Goal: Information Seeking & Learning: Learn about a topic

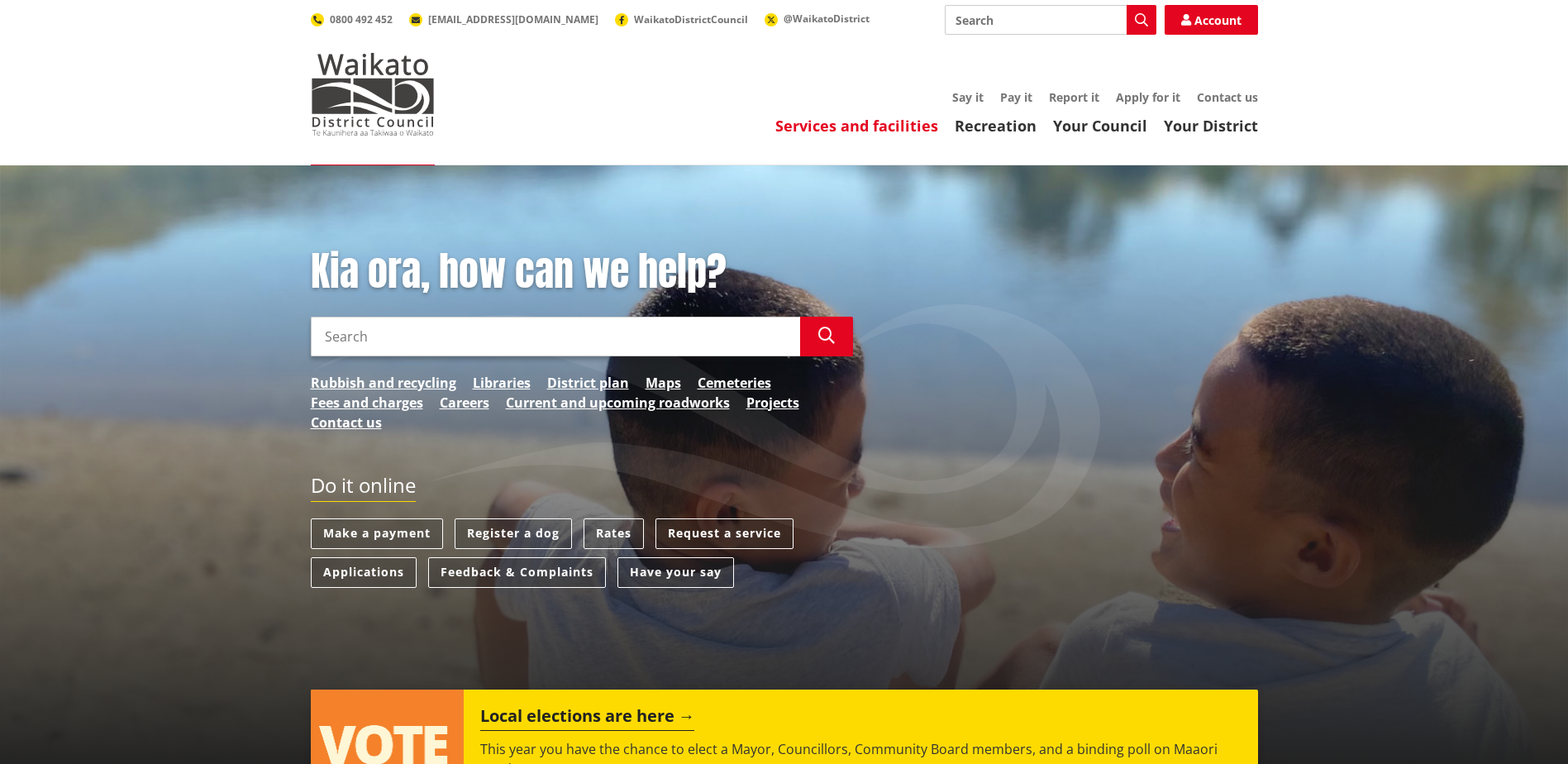
click at [877, 124] on link "Services and facilities" at bounding box center [856, 125] width 163 height 20
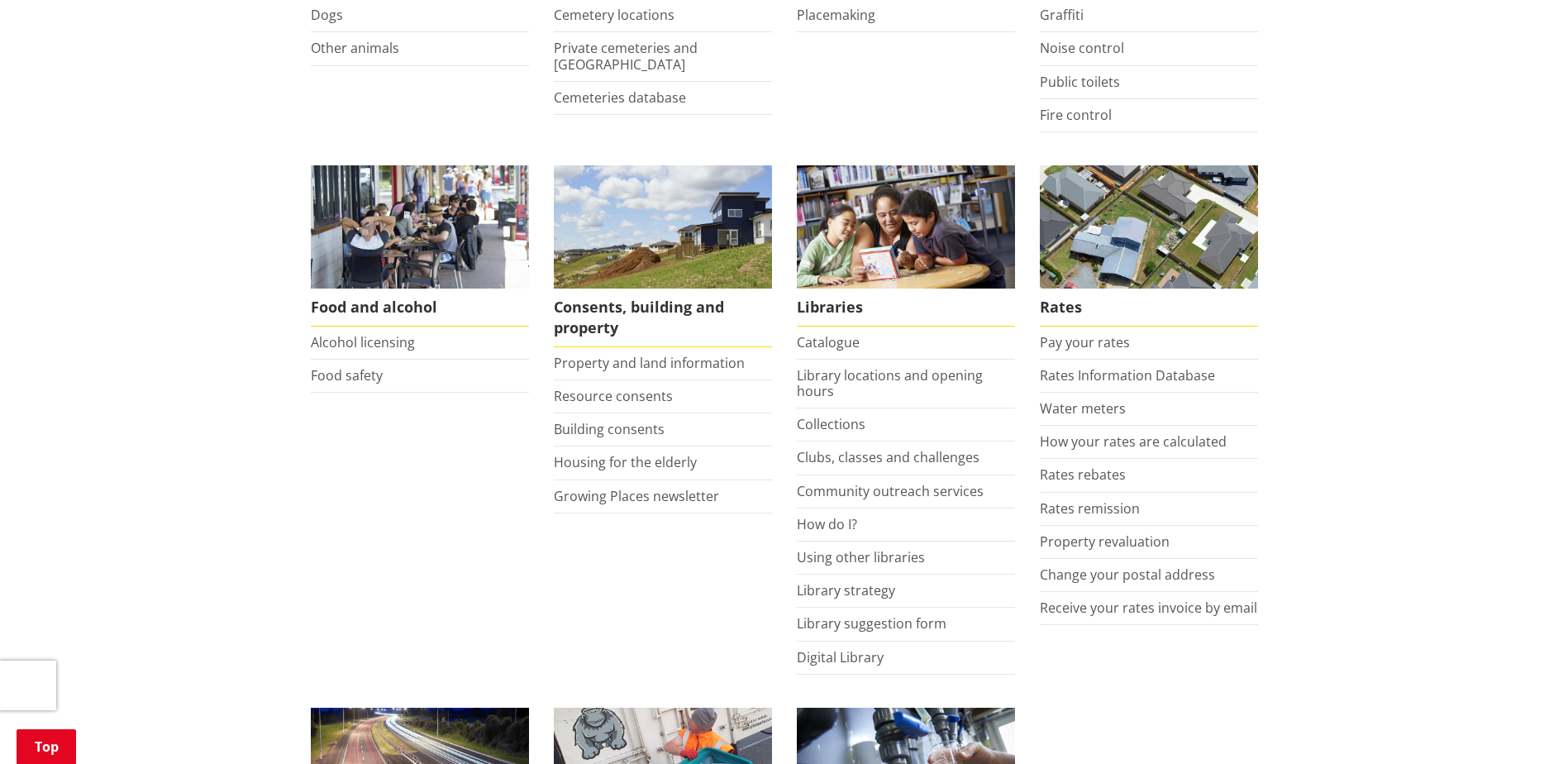
scroll to position [553, 0]
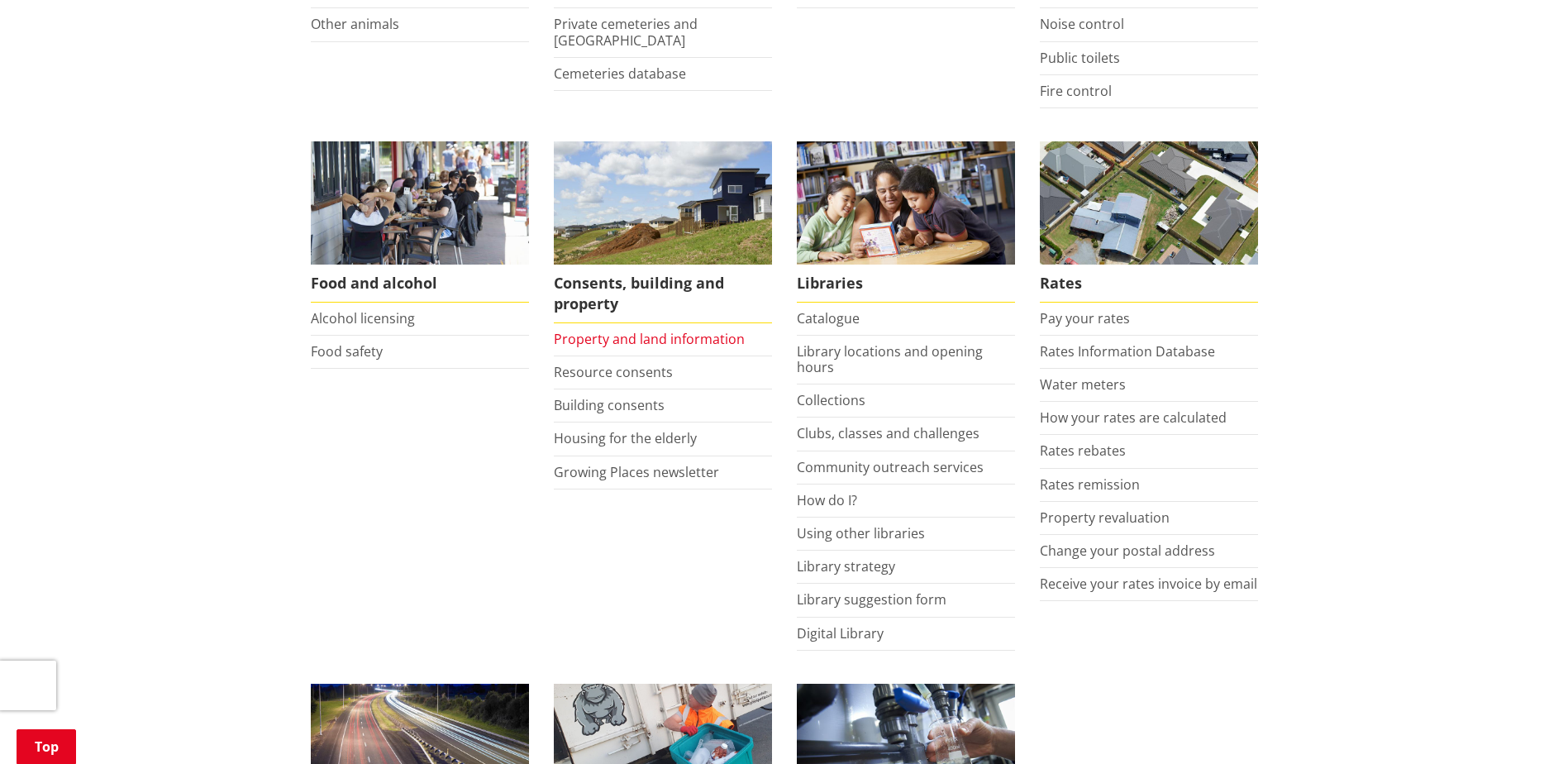
click at [661, 331] on link "Property and land information" at bounding box center [650, 339] width 191 height 18
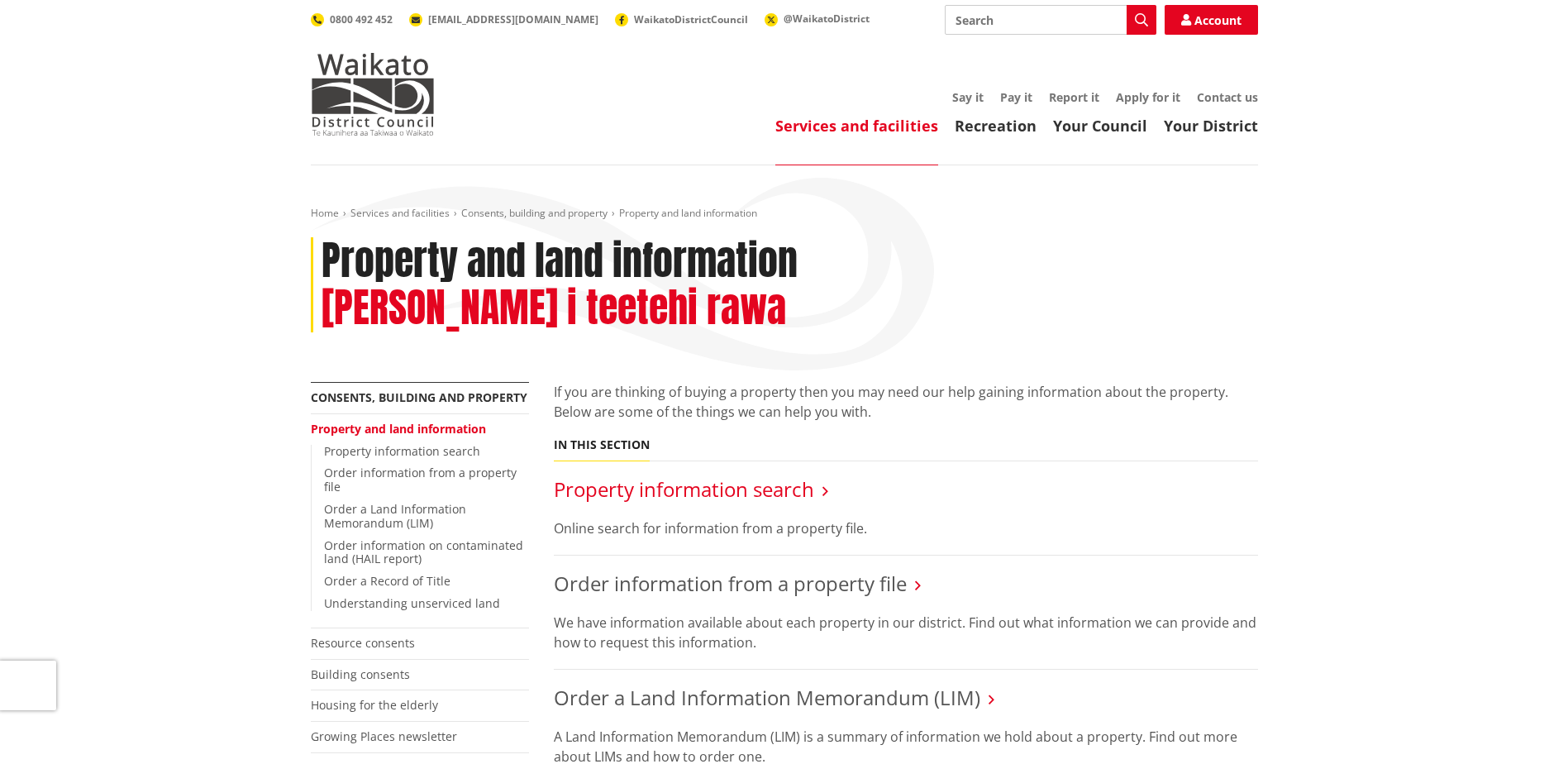
click at [730, 475] on link "Property information search" at bounding box center [684, 489] width 260 height 27
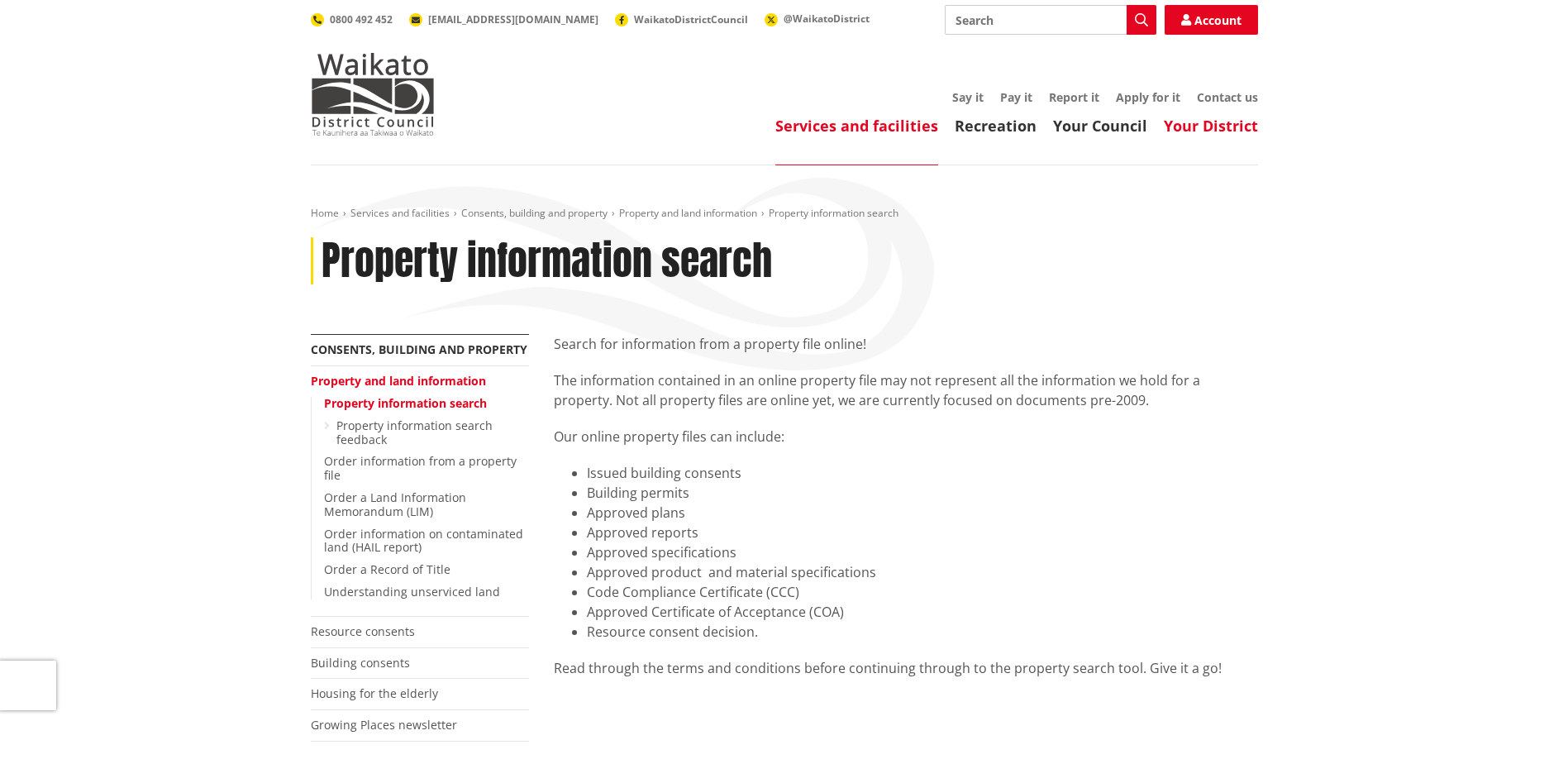
click at [1207, 125] on link "Your District" at bounding box center [1211, 125] width 95 height 20
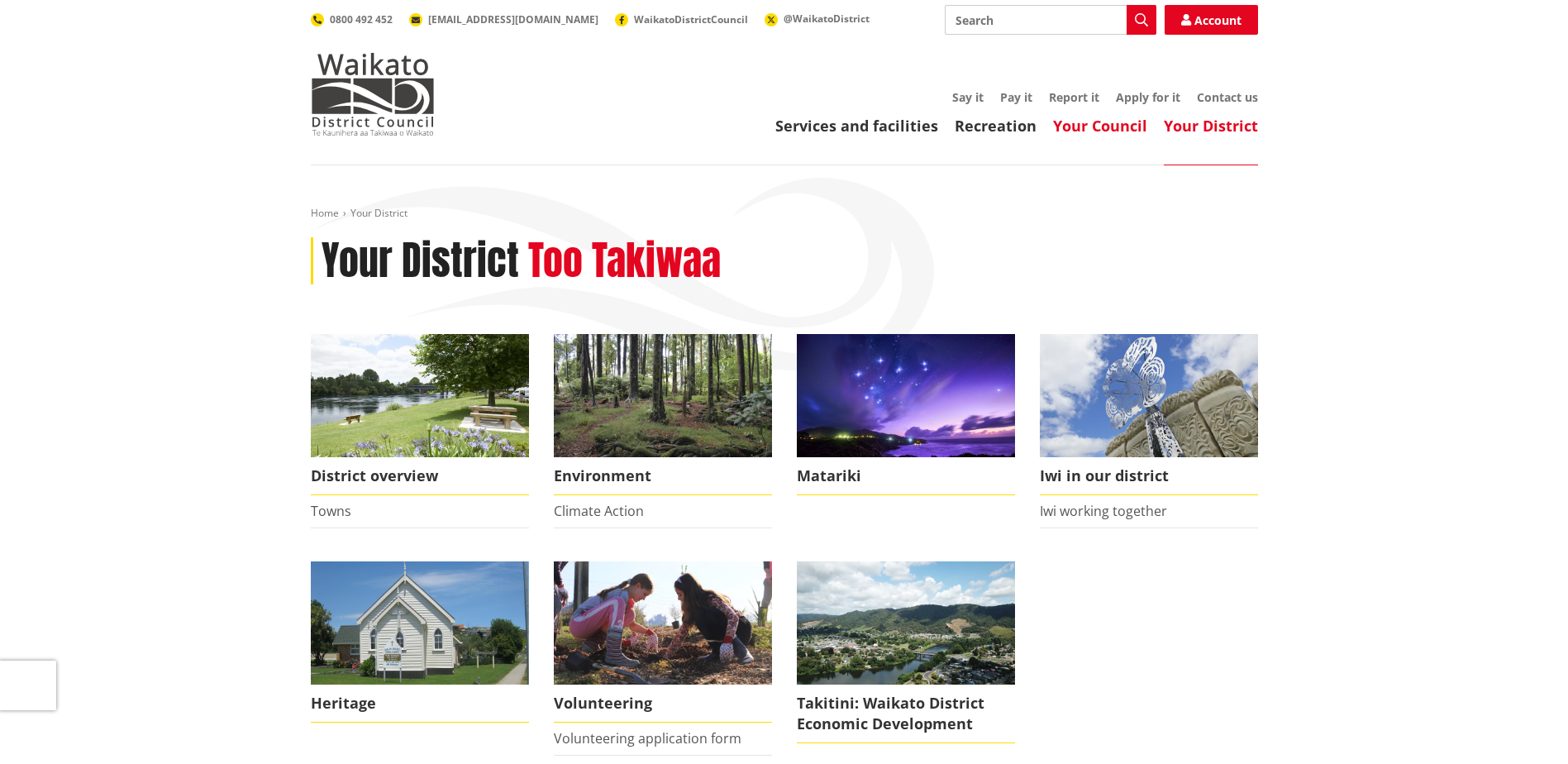
click at [1101, 122] on link "Your Council" at bounding box center [1100, 125] width 95 height 20
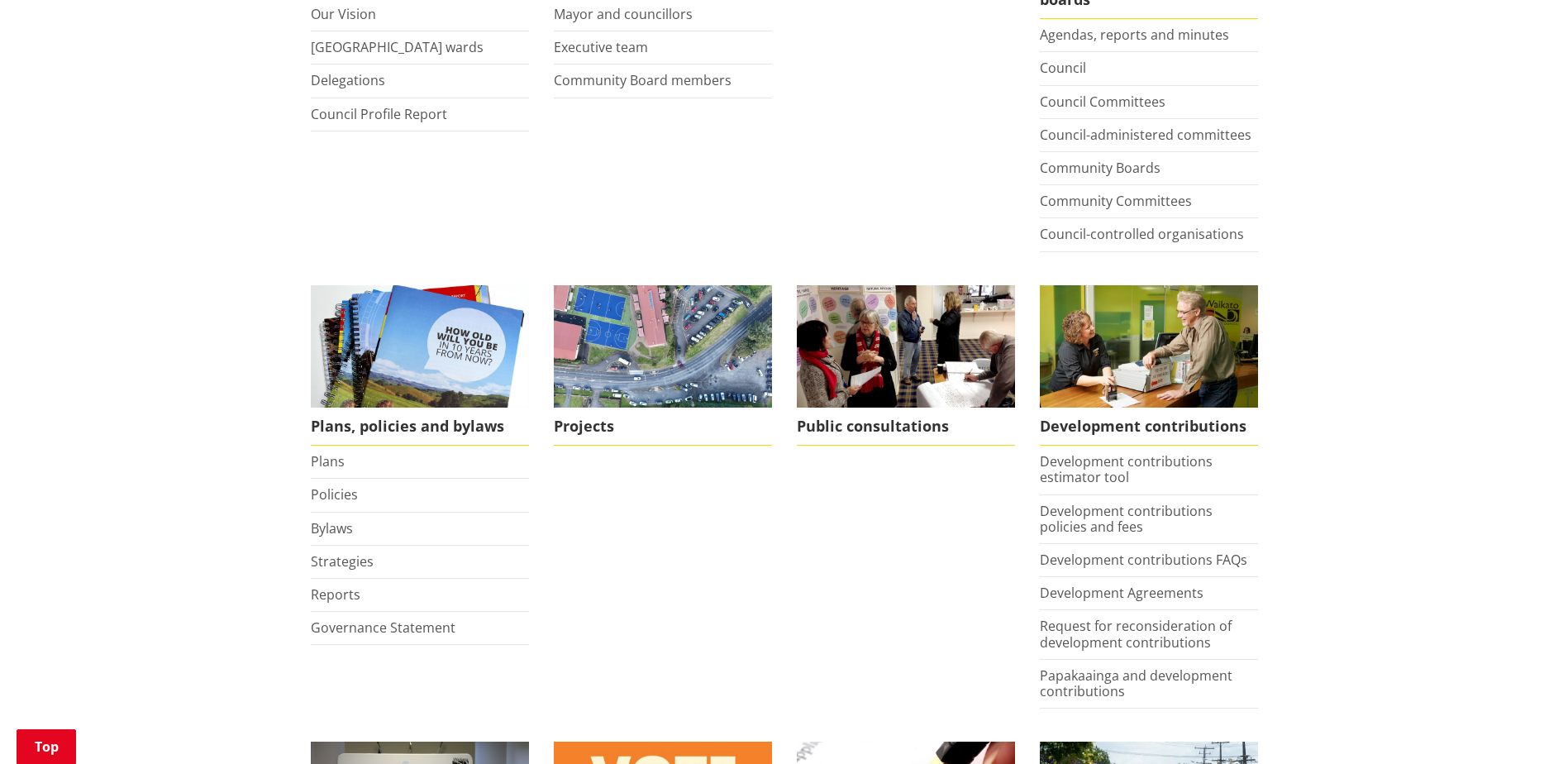
scroll to position [498, 0]
click at [335, 464] on link "Plans" at bounding box center [328, 460] width 34 height 18
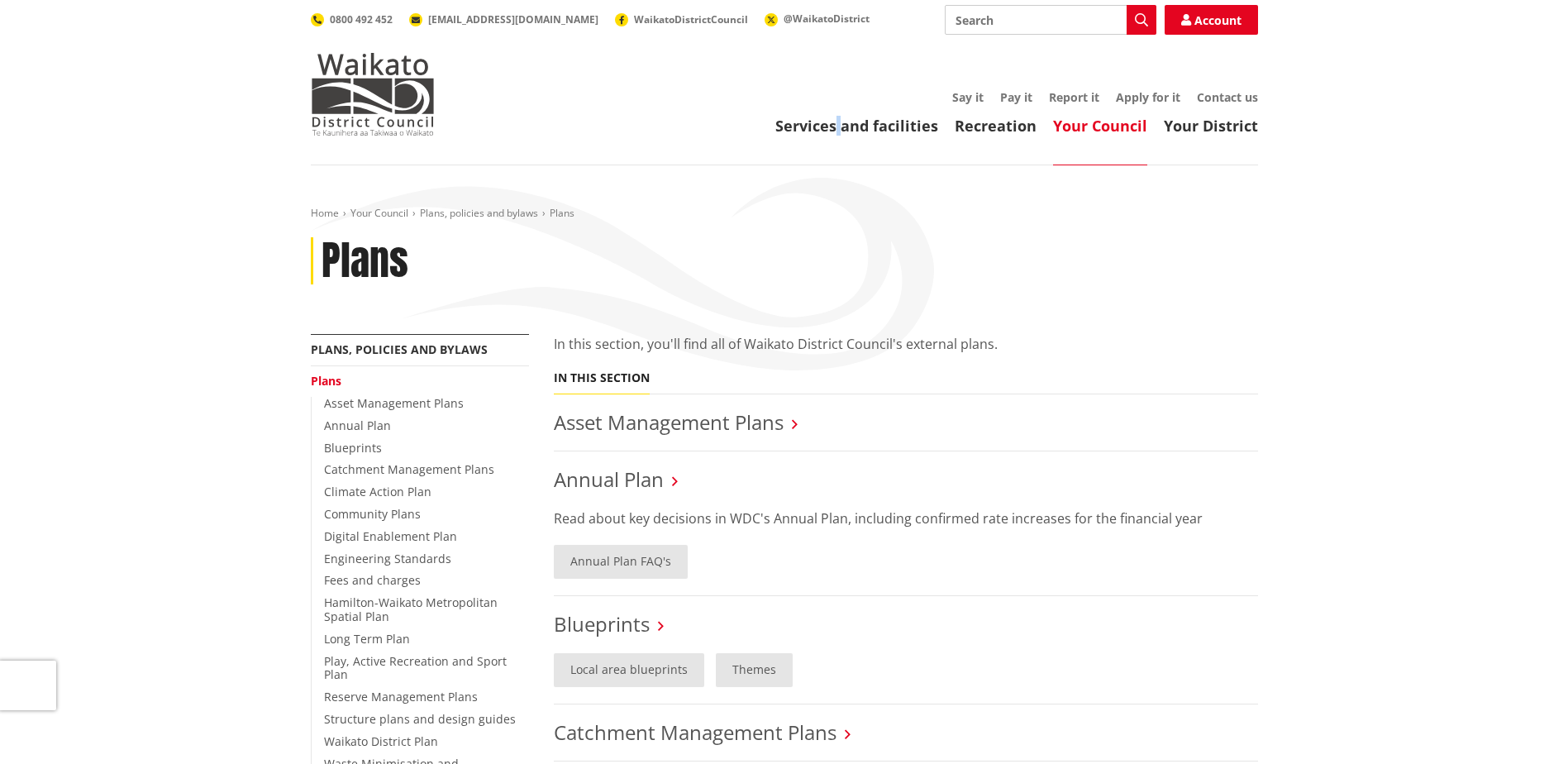
drag, startPoint x: 846, startPoint y: 140, endPoint x: 841, endPoint y: 112, distance: 28.4
click at [841, 112] on header "Toggle search Toggle navigation Services and facilities Recreation Your Council…" at bounding box center [784, 83] width 1568 height 165
click at [843, 128] on link "Services and facilities" at bounding box center [856, 125] width 163 height 20
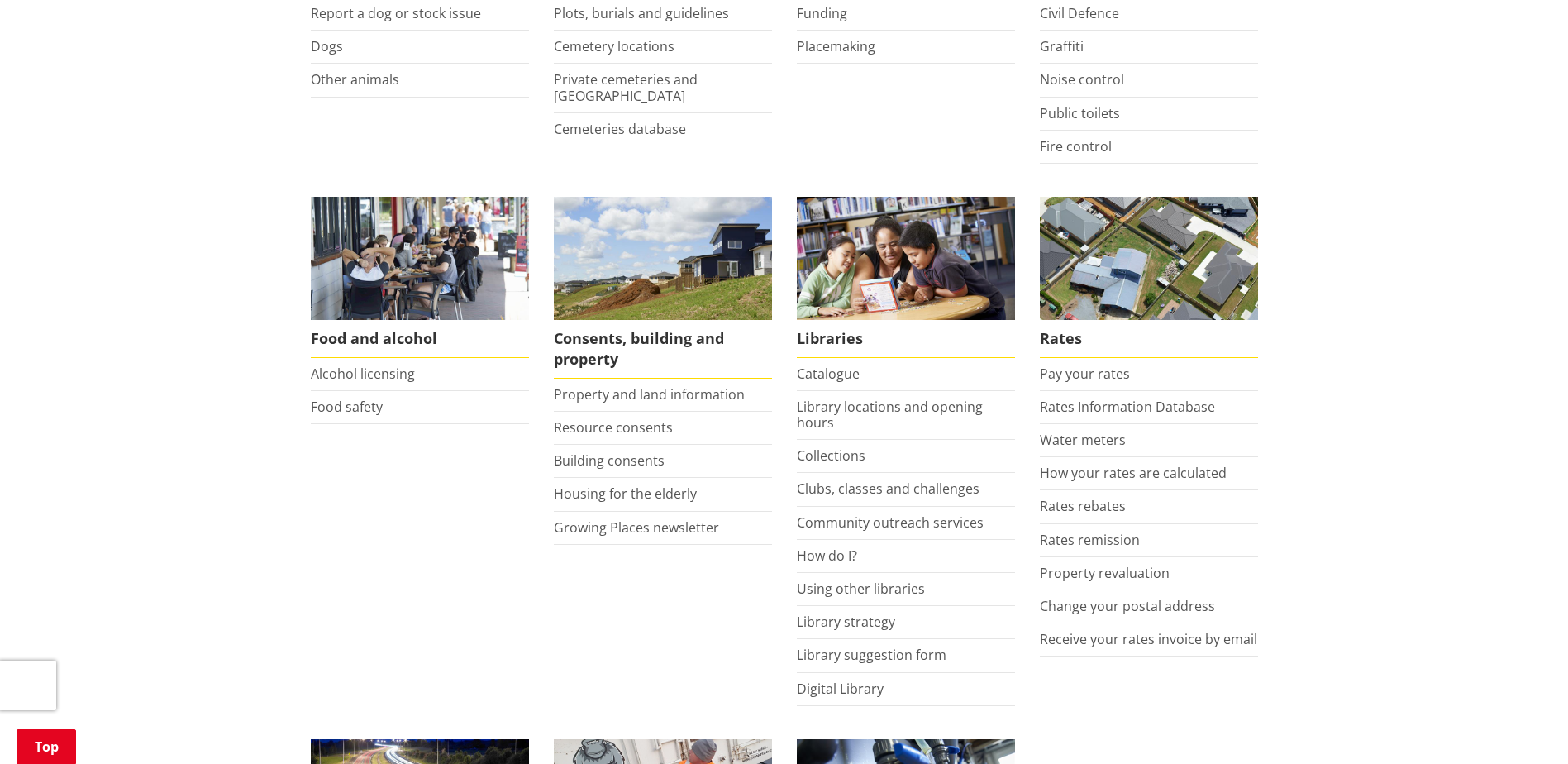
scroll to position [497, 0]
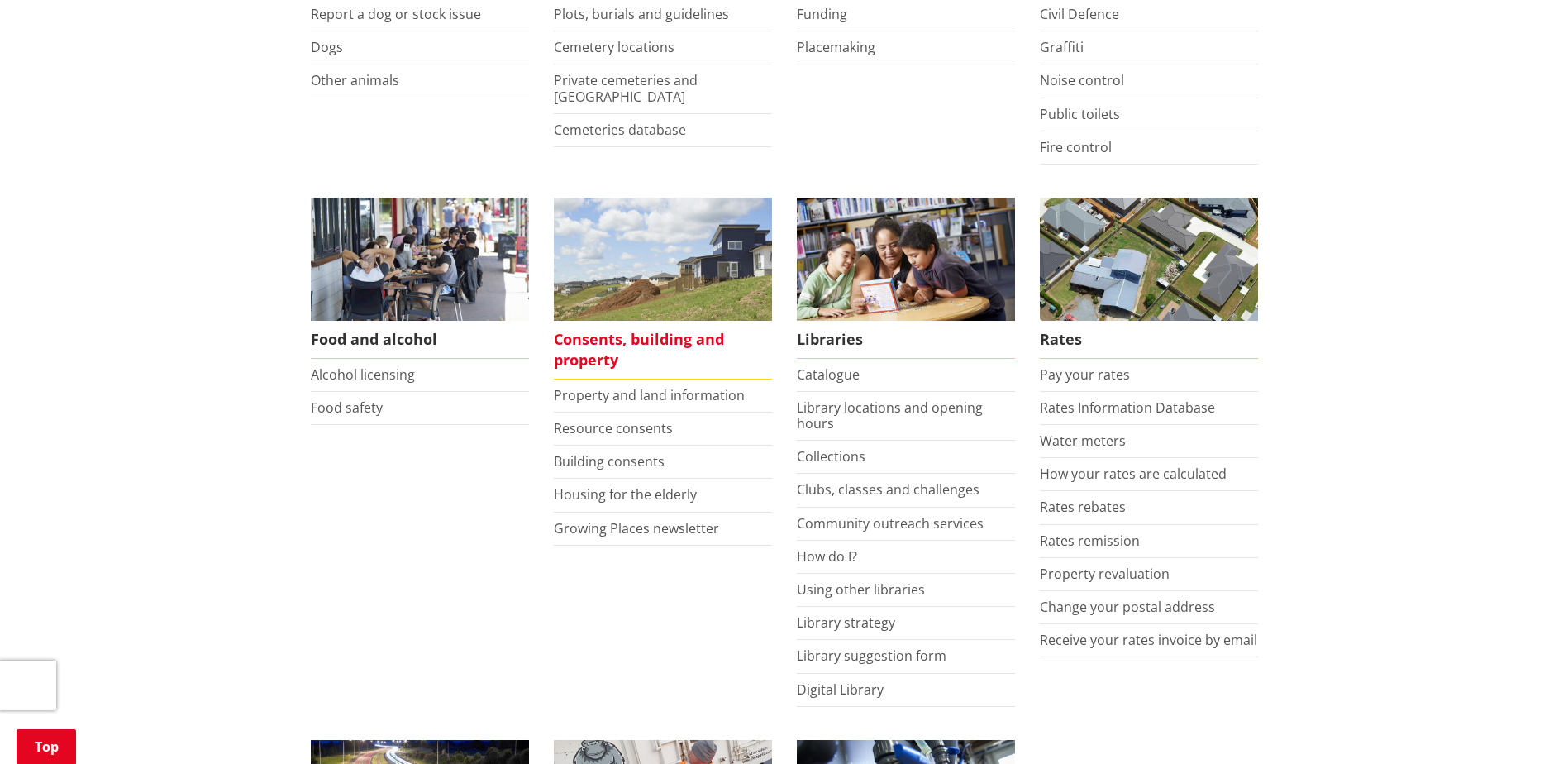
click at [592, 346] on span "Consents, building and property" at bounding box center [663, 350] width 218 height 59
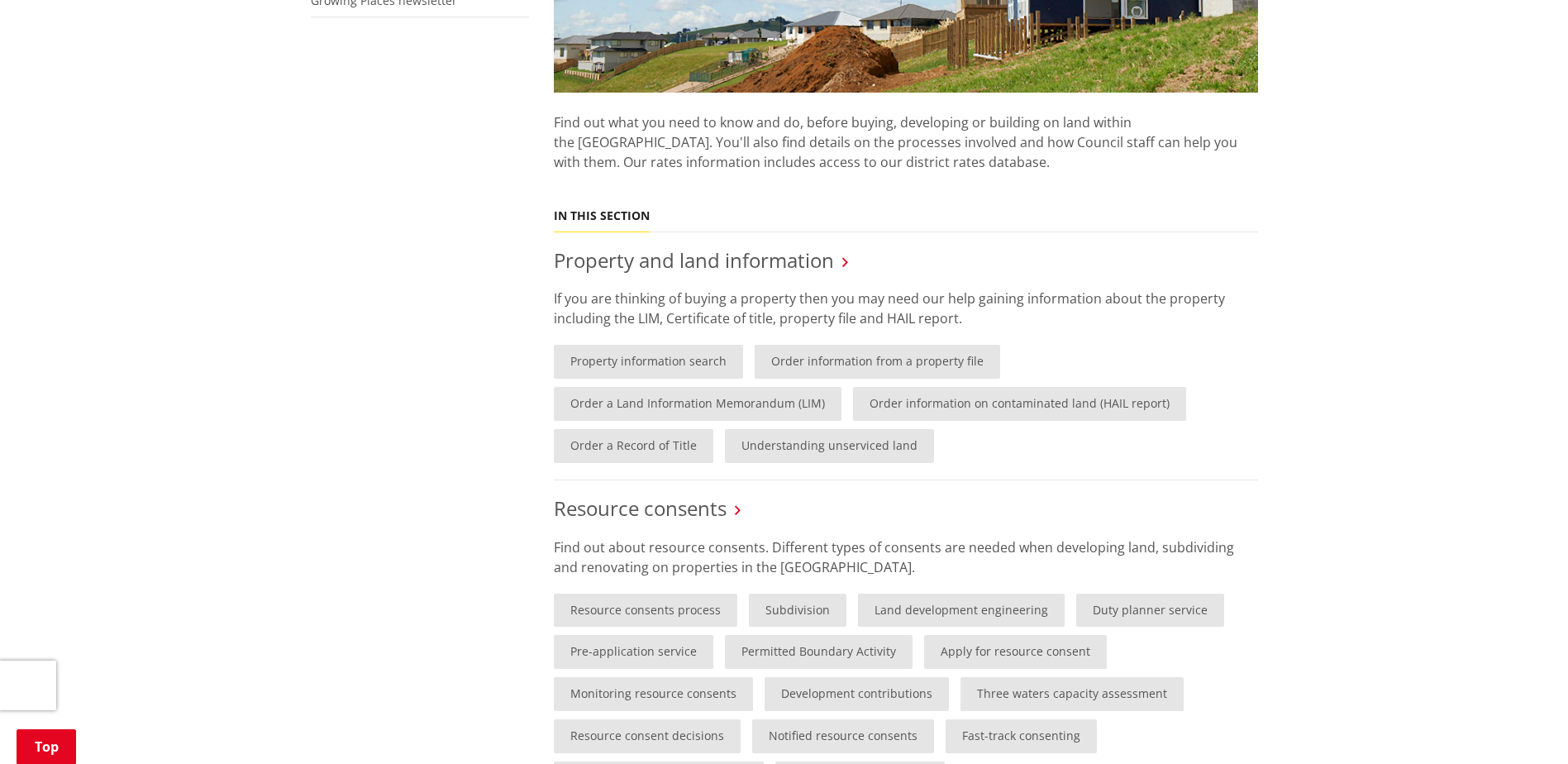
scroll to position [554, 0]
click at [622, 369] on link "Property information search" at bounding box center [649, 361] width 189 height 34
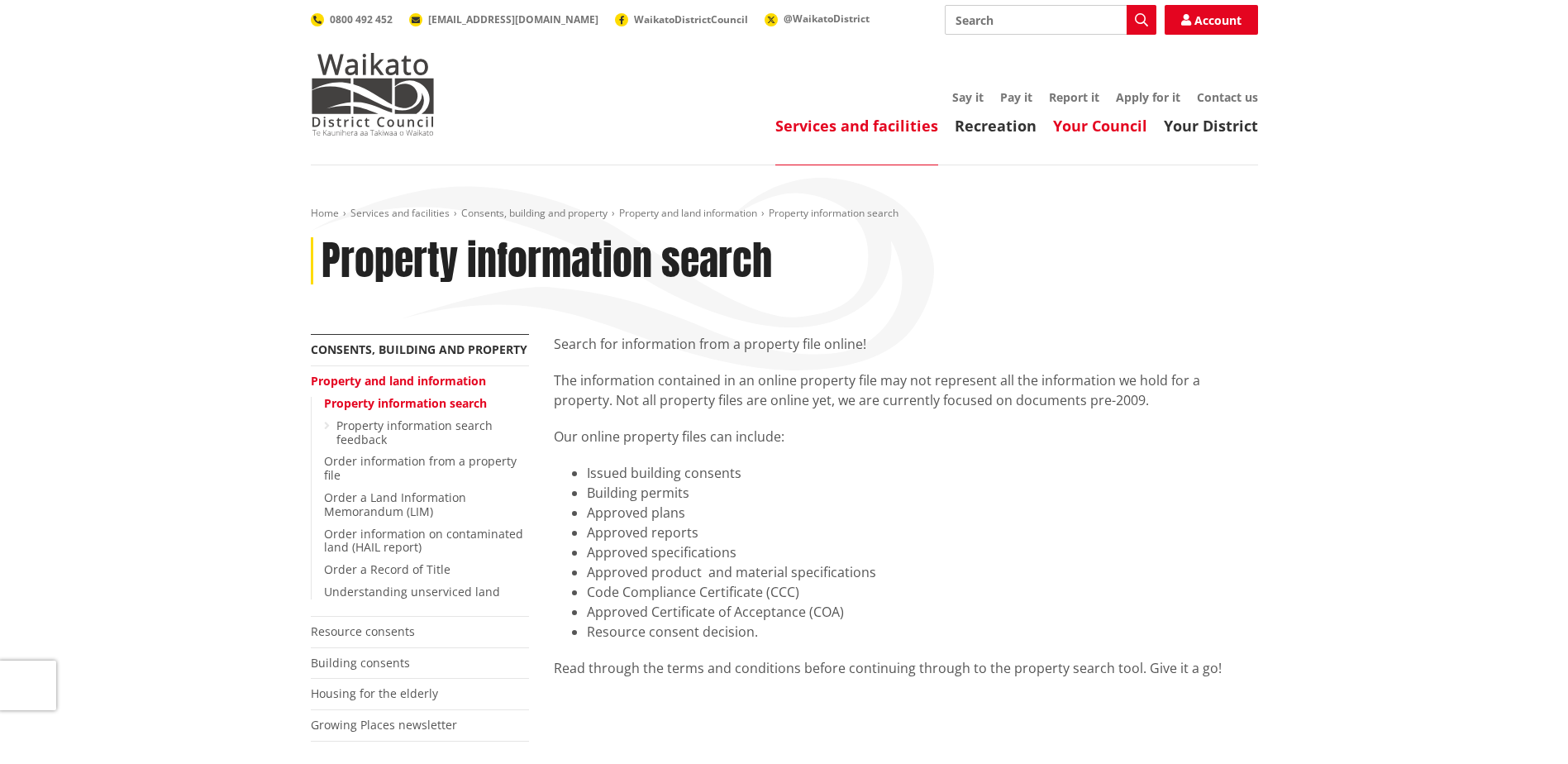
click at [1083, 131] on link "Your Council" at bounding box center [1100, 125] width 95 height 20
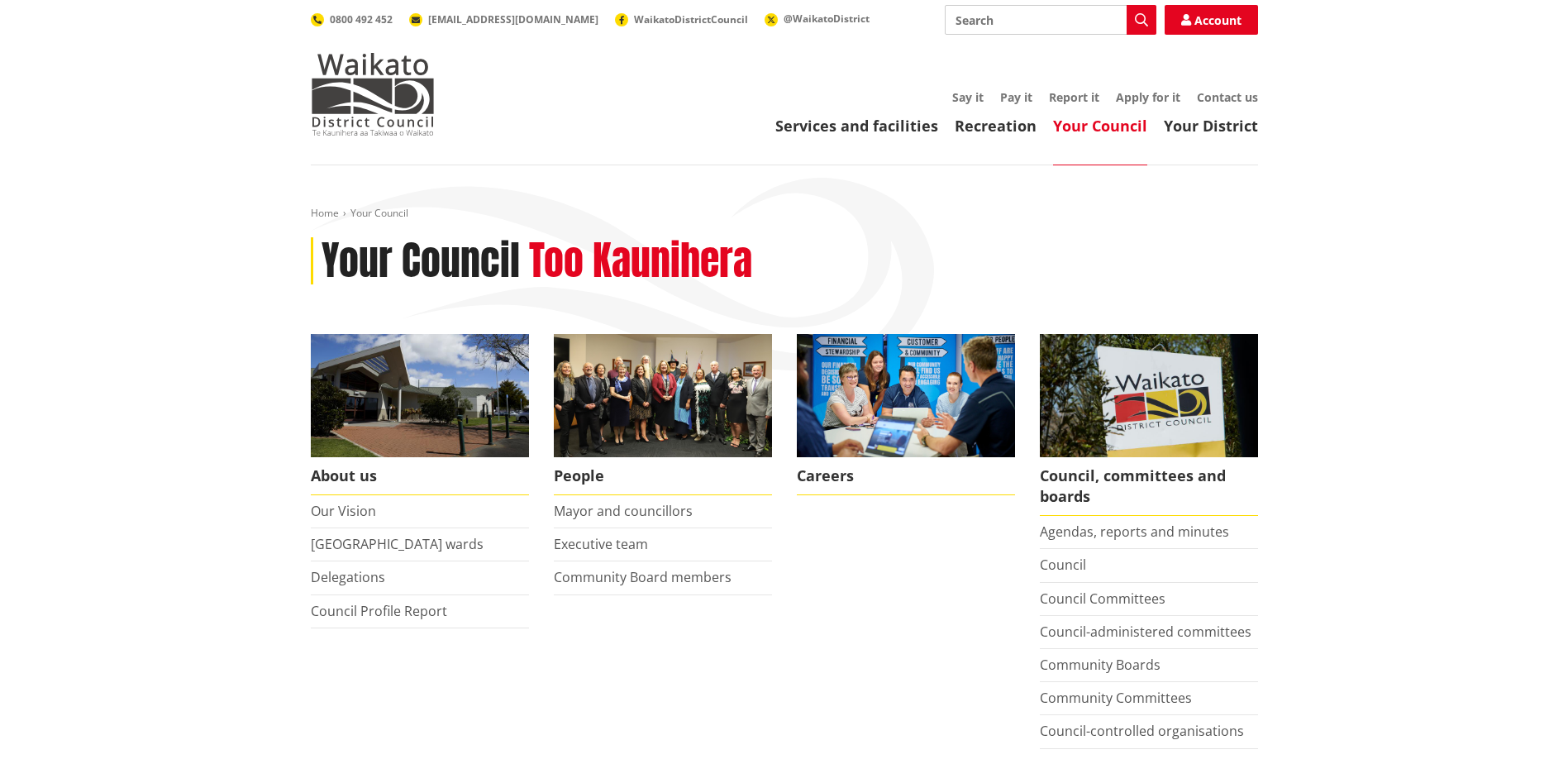
click at [1000, 20] on input "Search" at bounding box center [1050, 20] width 211 height 30
type input "district plan"
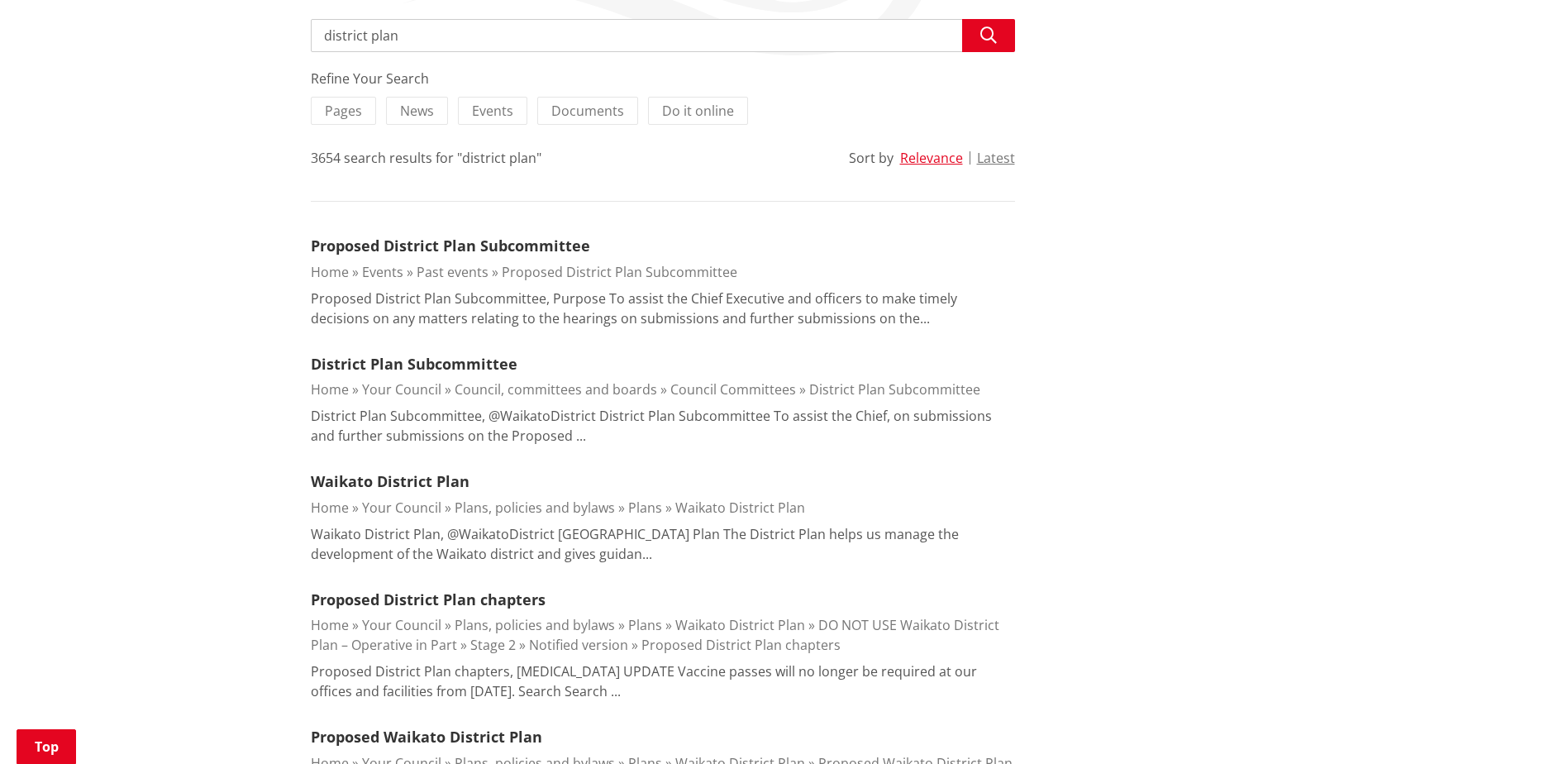
scroll to position [315, 0]
click at [386, 482] on link "Waikato District Plan" at bounding box center [391, 480] width 159 height 20
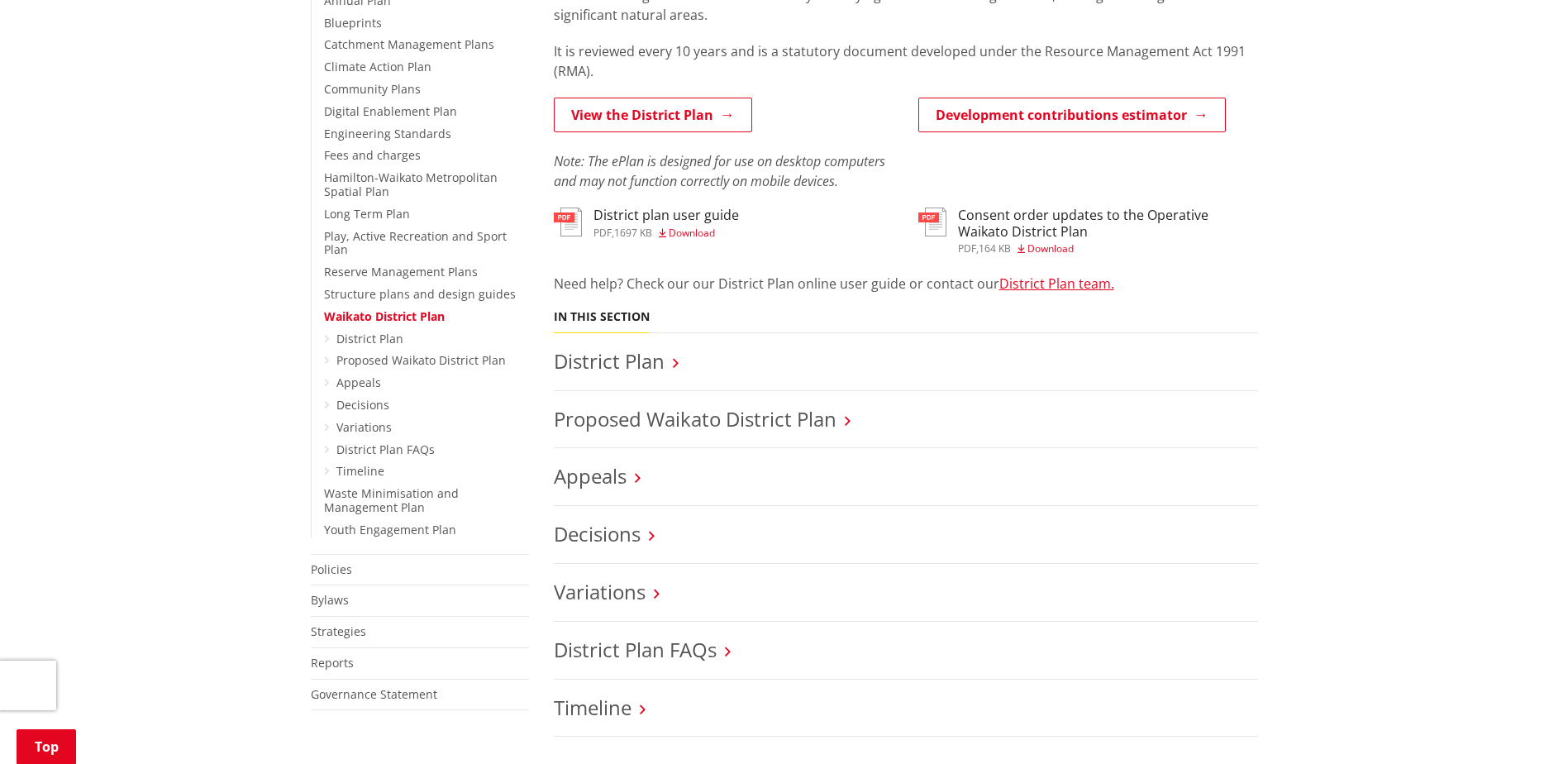
scroll to position [486, 0]
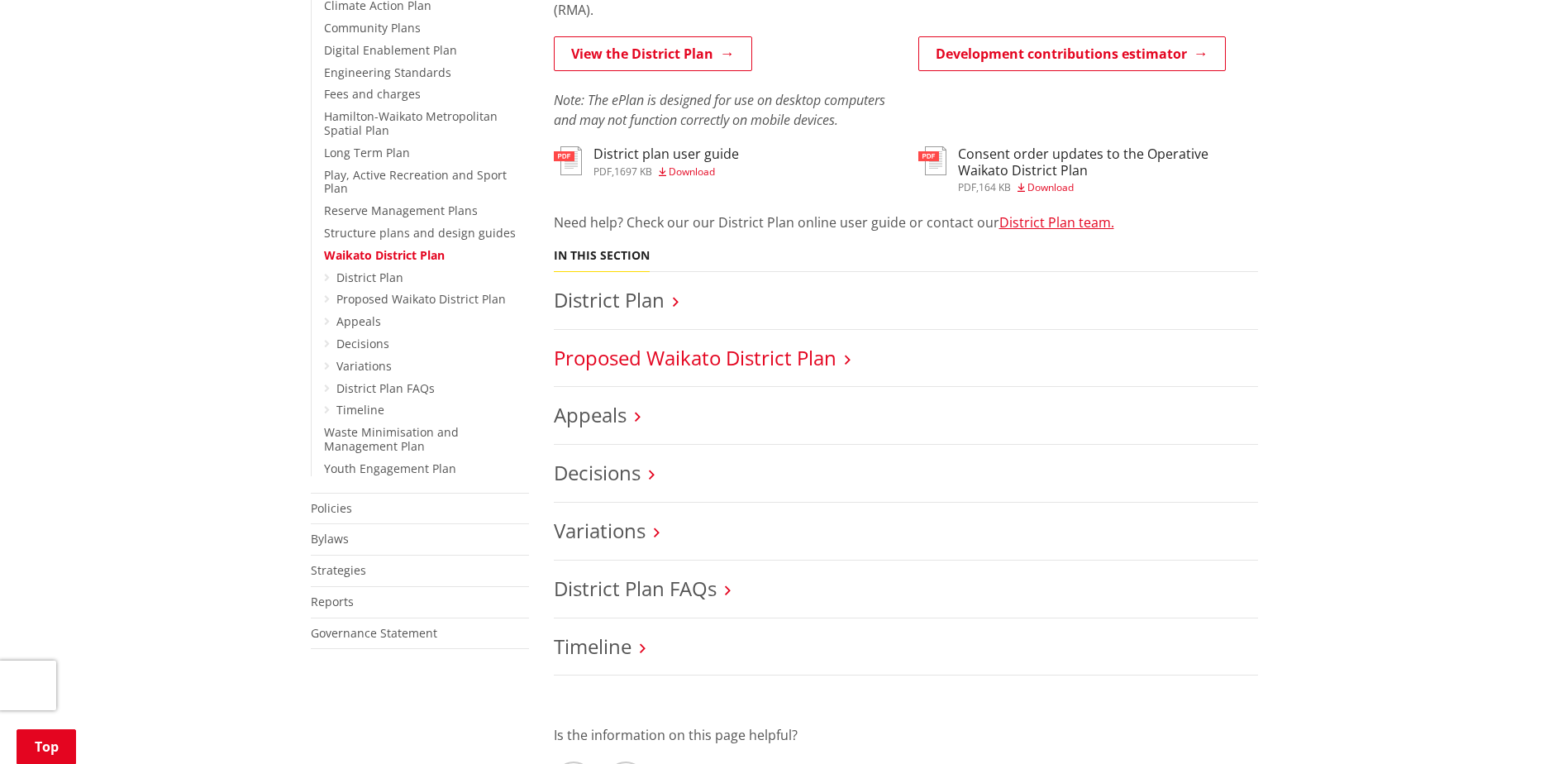
click at [706, 360] on link "Proposed Waikato District Plan" at bounding box center [696, 357] width 283 height 27
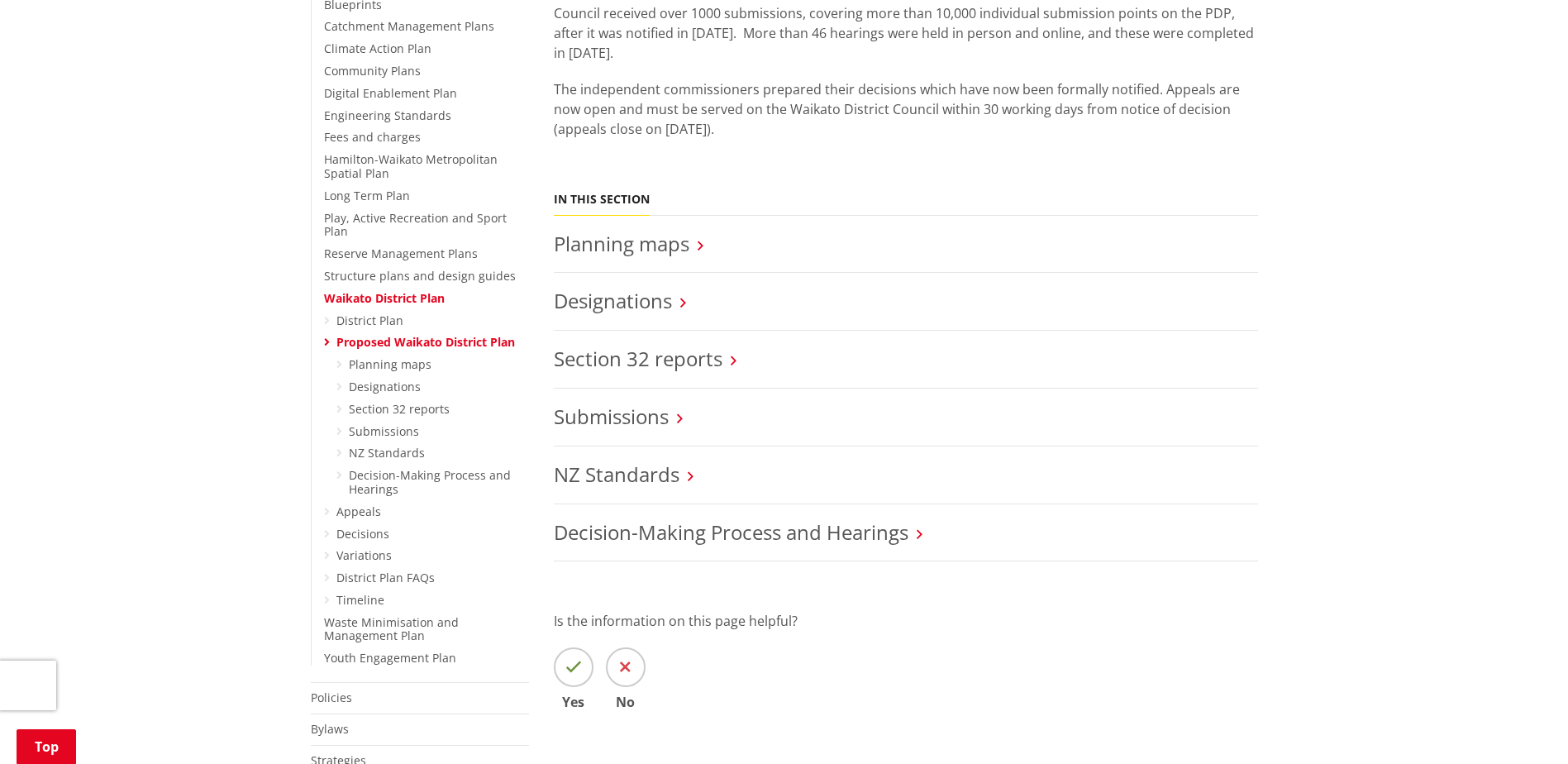
scroll to position [444, 0]
click at [630, 247] on link "Planning maps" at bounding box center [622, 243] width 136 height 27
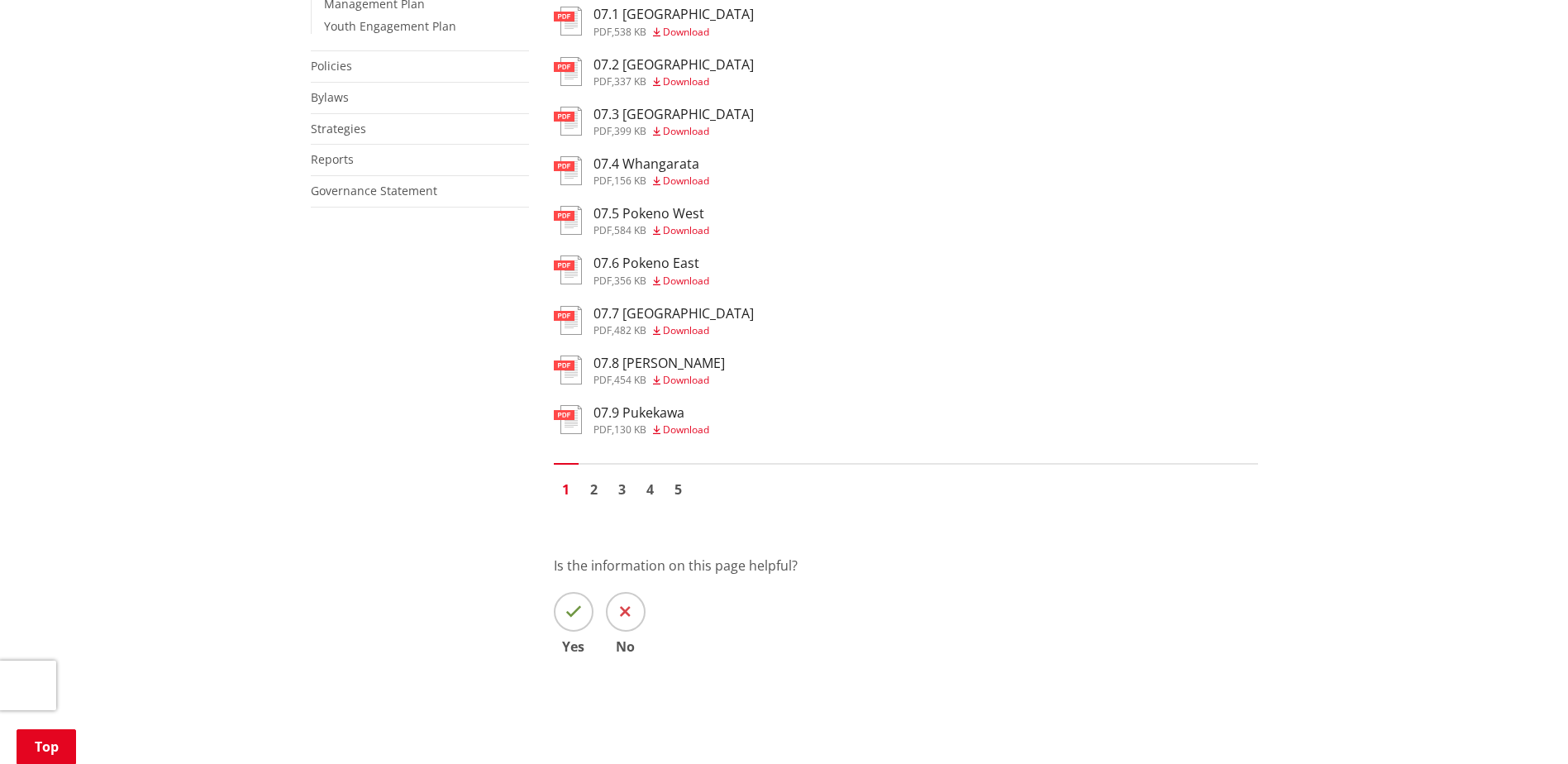
scroll to position [1076, 0]
click at [589, 481] on link "2" at bounding box center [594, 487] width 25 height 25
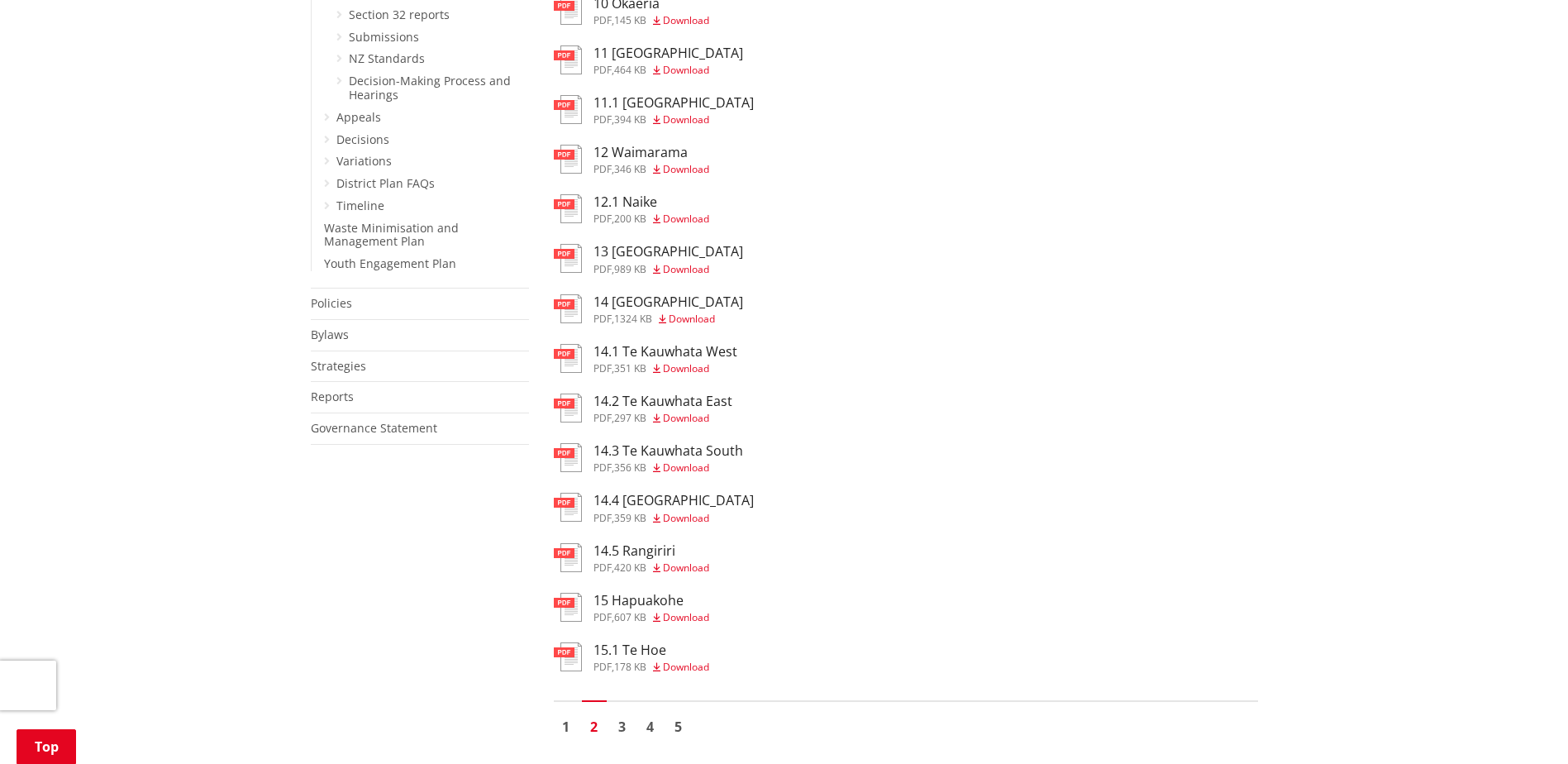
scroll to position [909, 0]
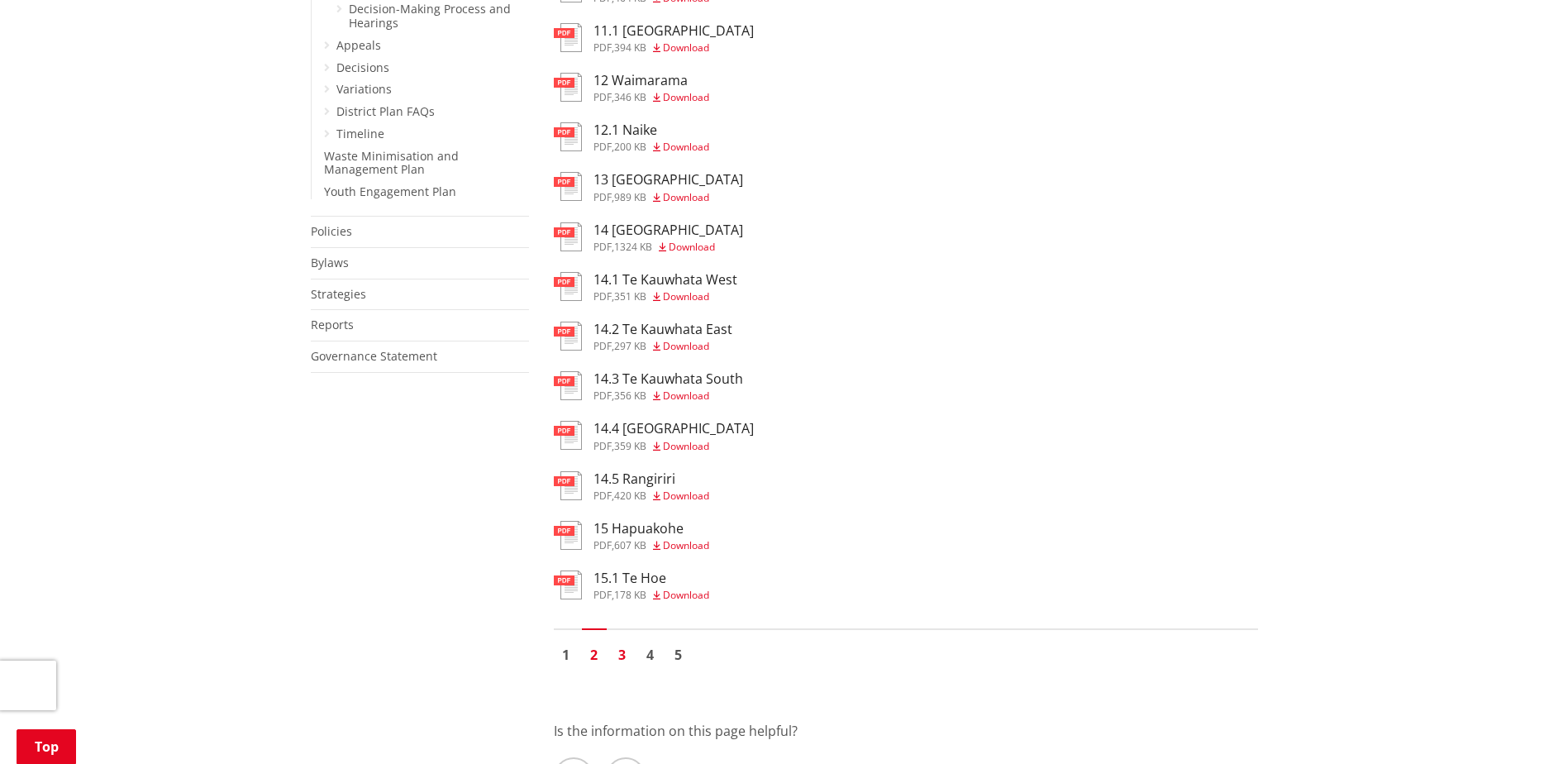
click at [625, 658] on link "3" at bounding box center [622, 654] width 25 height 25
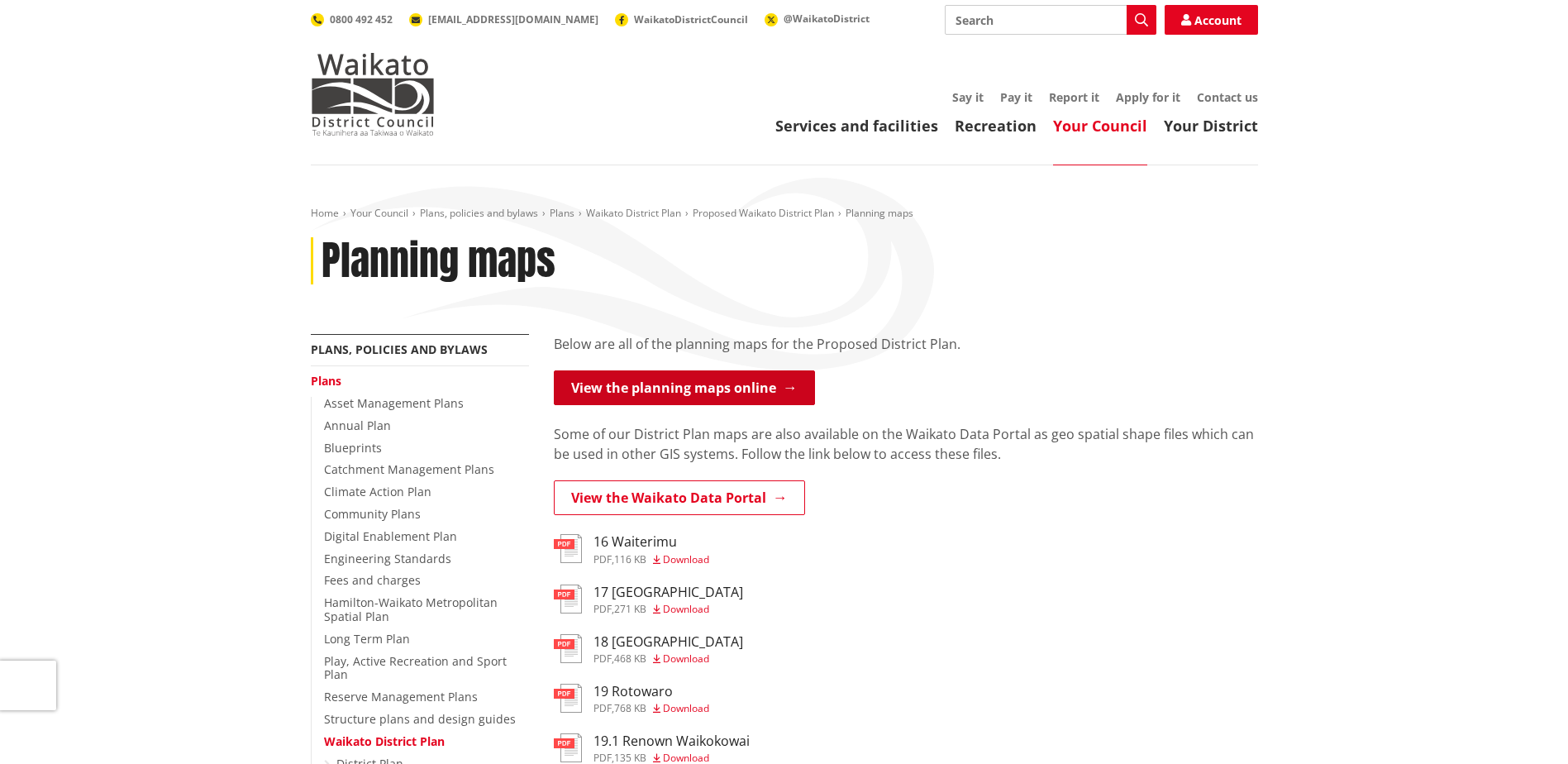
click at [707, 391] on link "View the planning maps online" at bounding box center [685, 387] width 261 height 35
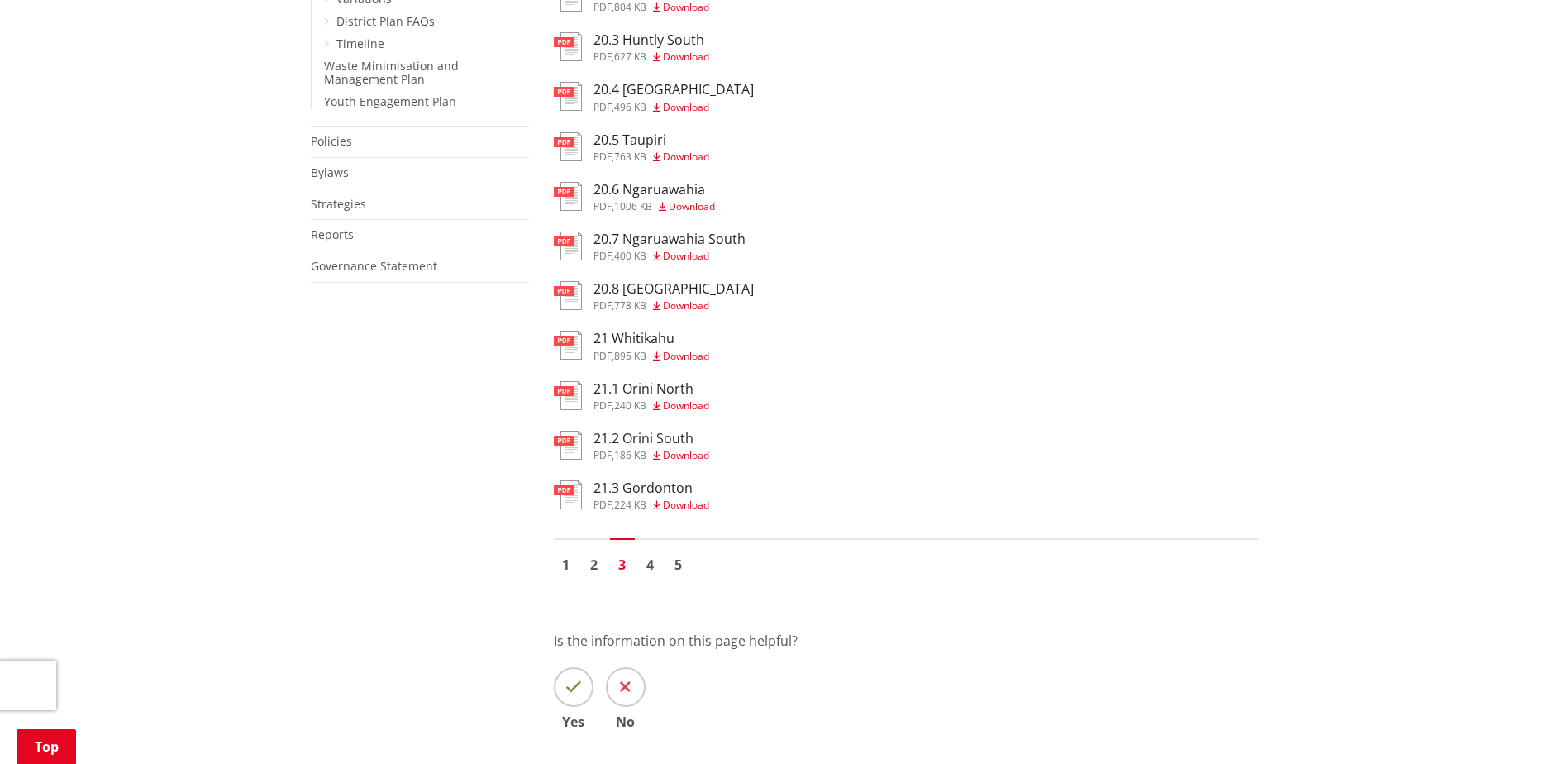
scroll to position [1000, 0]
click at [681, 208] on span "Download" at bounding box center [691, 205] width 46 height 14
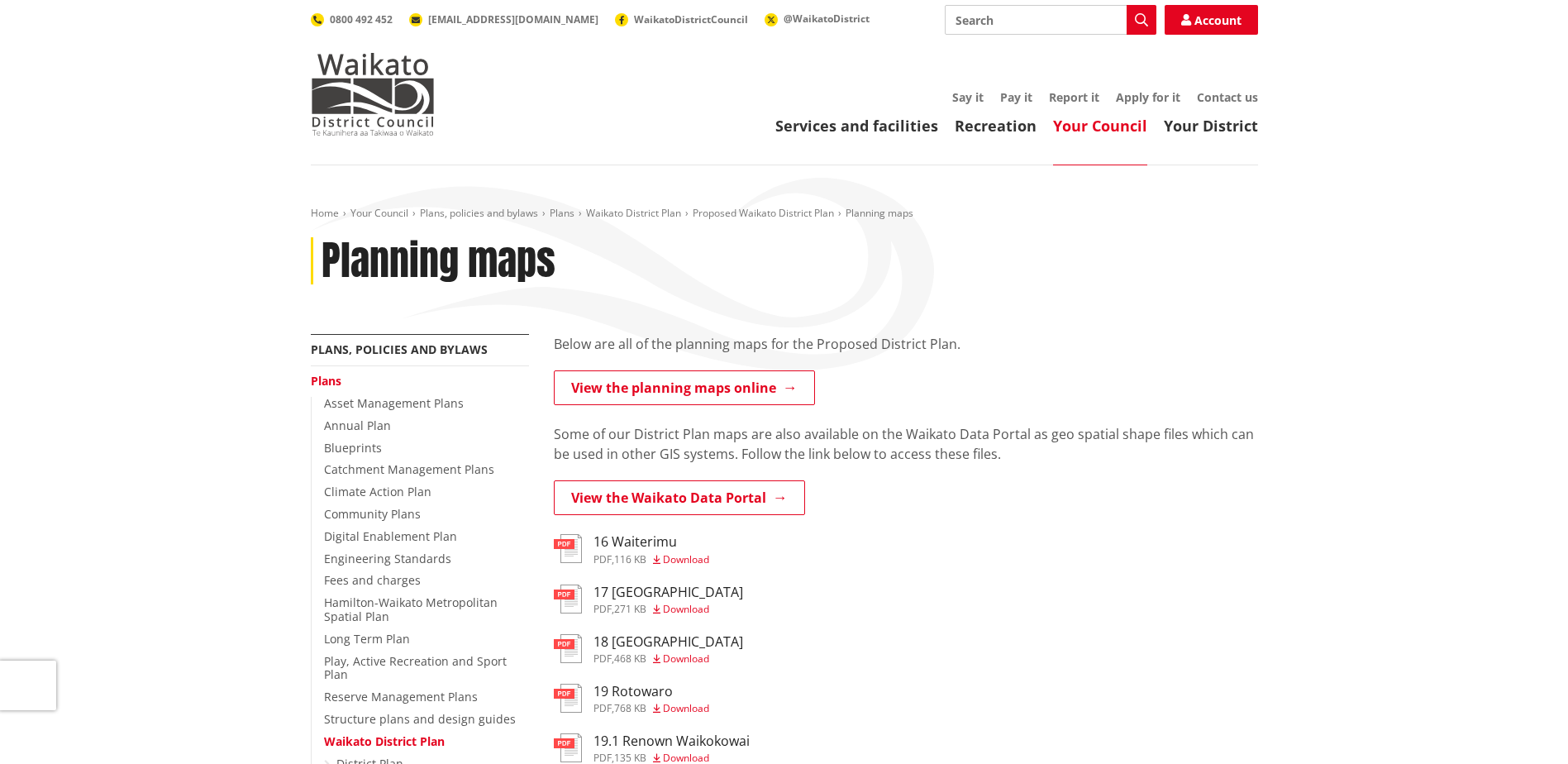
scroll to position [1000, 0]
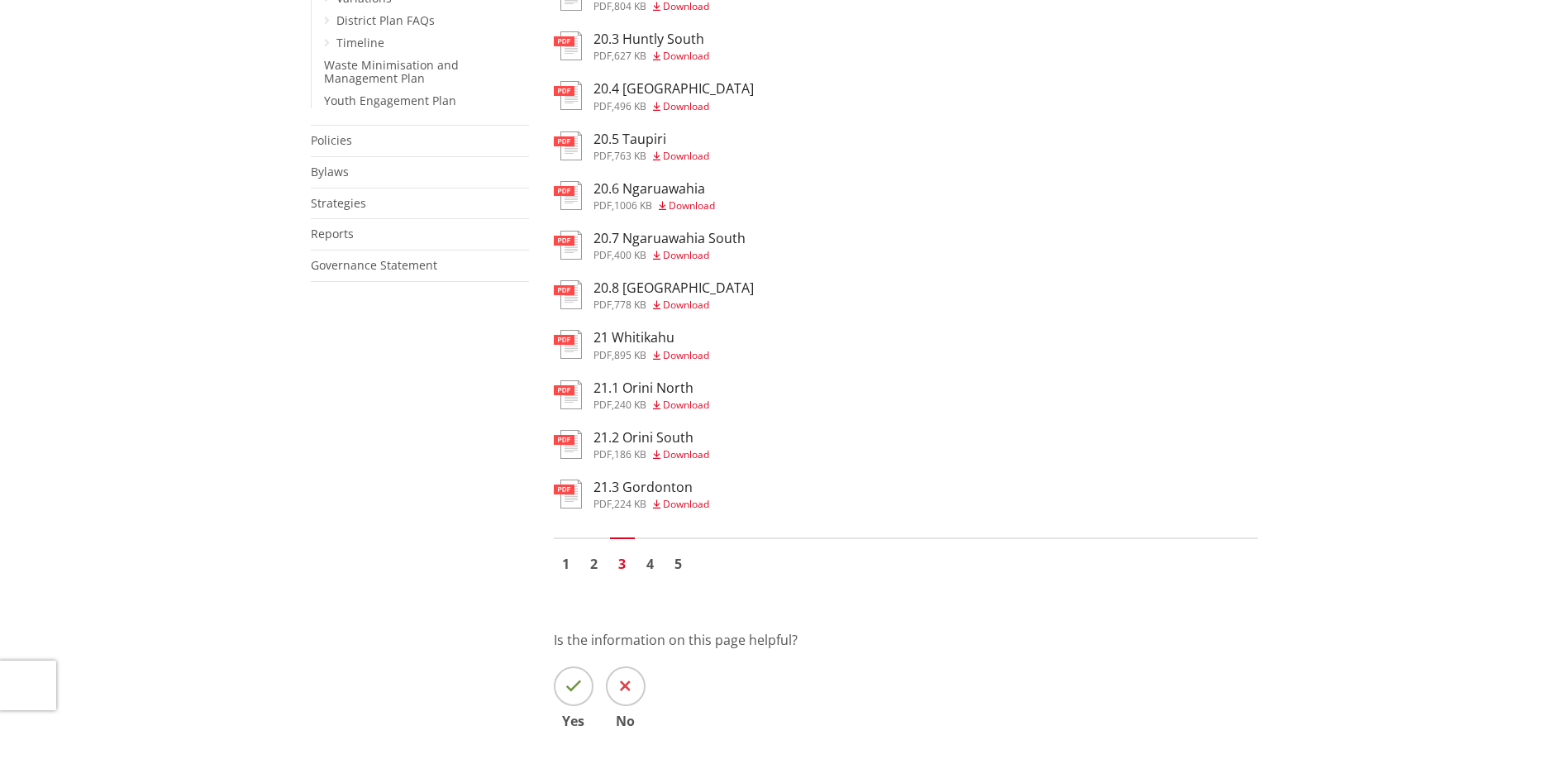
click at [676, 253] on span "Download" at bounding box center [686, 255] width 46 height 14
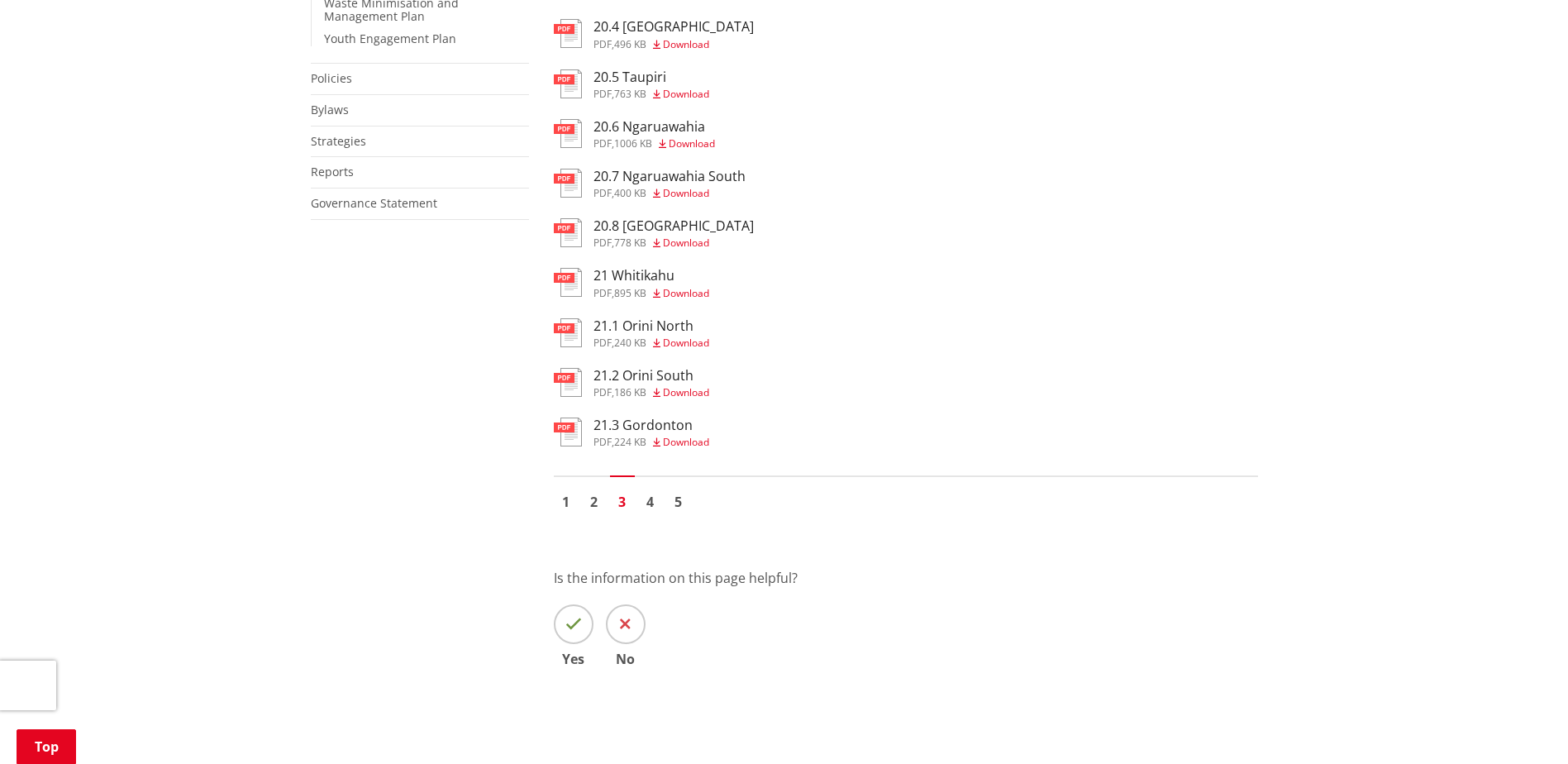
scroll to position [1063, 0]
click at [643, 490] on link "4" at bounding box center [650, 501] width 25 height 25
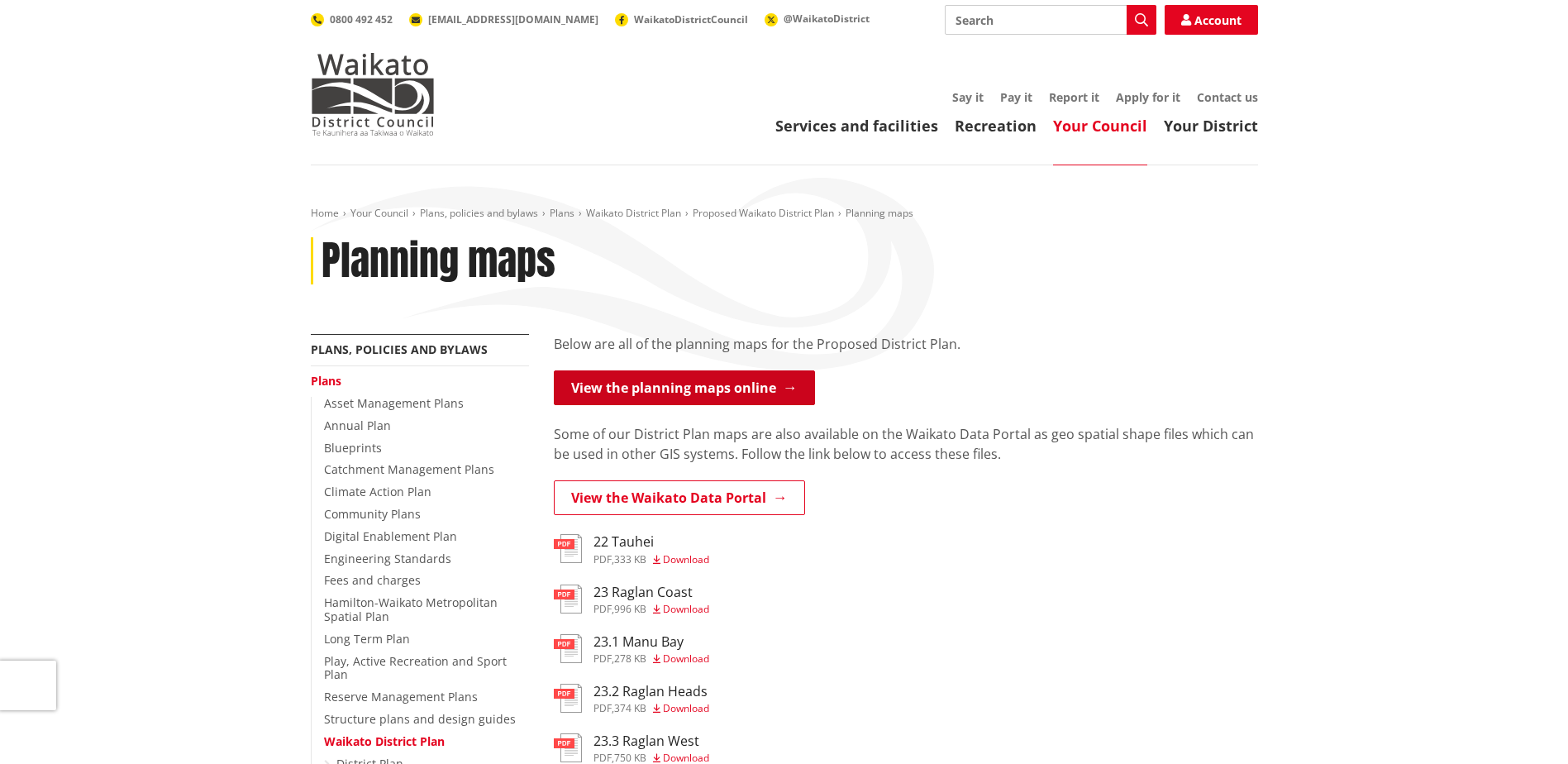
click at [686, 402] on link "View the planning maps online" at bounding box center [685, 387] width 261 height 35
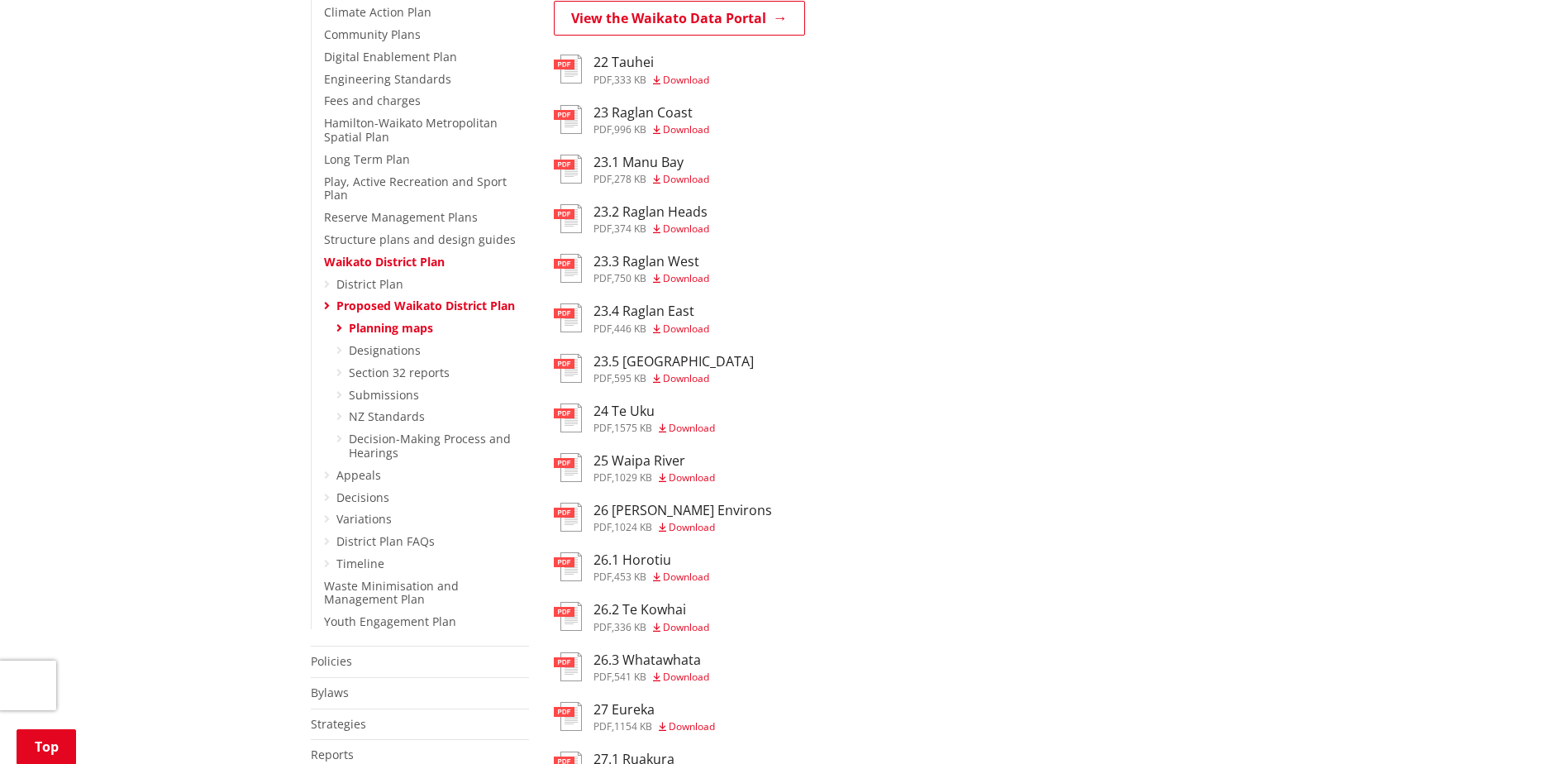
scroll to position [480, 0]
